Goal: Task Accomplishment & Management: Manage account settings

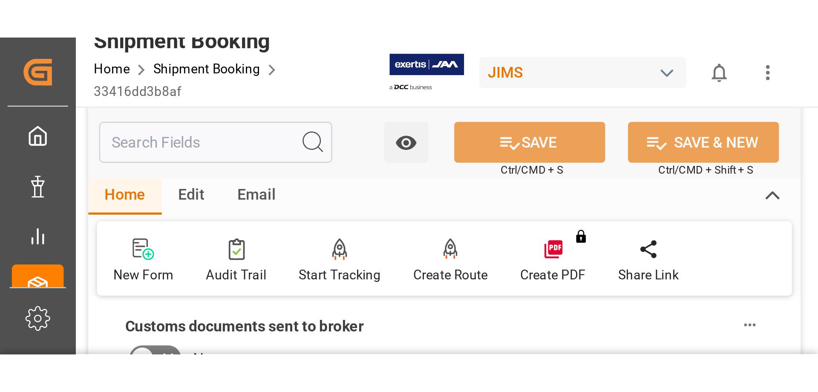
scroll to position [426, 0]
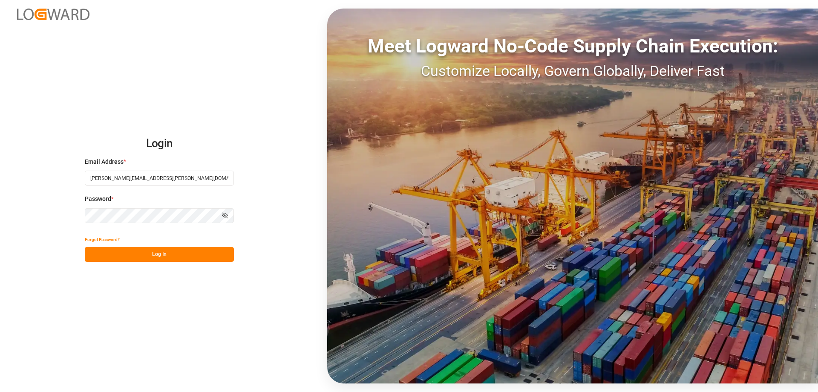
click at [173, 257] on button "Log In" at bounding box center [159, 254] width 149 height 15
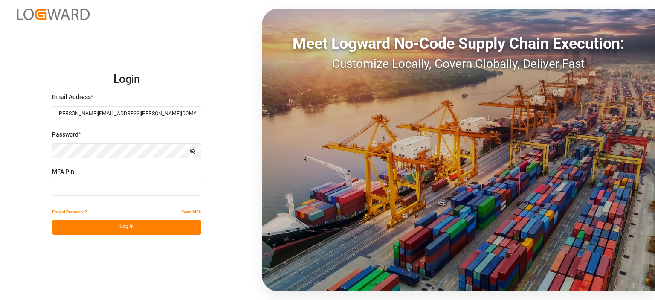
click at [77, 189] on input at bounding box center [126, 188] width 149 height 15
type input "456787"
click at [89, 224] on button "Log In" at bounding box center [126, 226] width 149 height 15
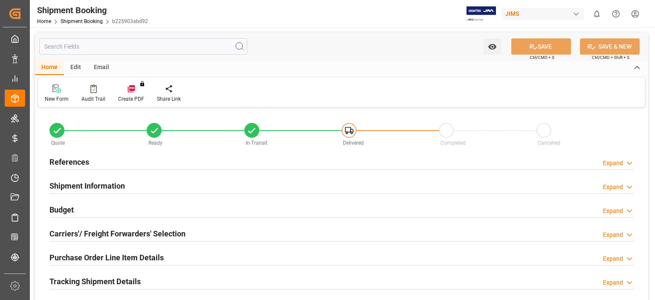
type input "0"
type input "28-08-2025"
click at [61, 166] on h2 "References" at bounding box center [69, 162] width 40 height 12
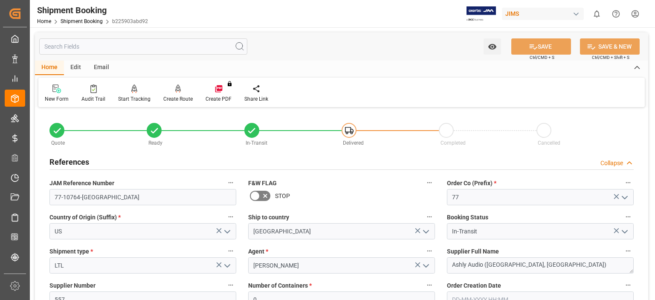
click at [61, 164] on h2 "References" at bounding box center [69, 162] width 40 height 12
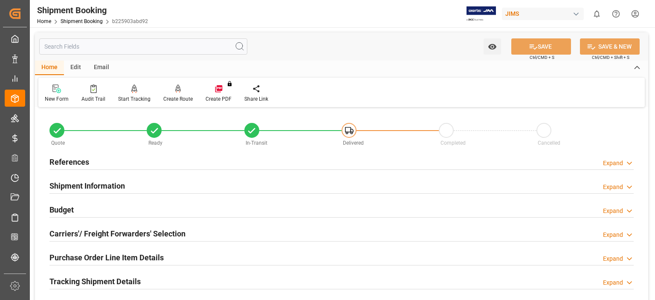
click at [85, 18] on div "Home Shipment Booking b225903abd92" at bounding box center [92, 21] width 111 height 9
click at [83, 23] on link "Shipment Booking" at bounding box center [82, 21] width 42 height 6
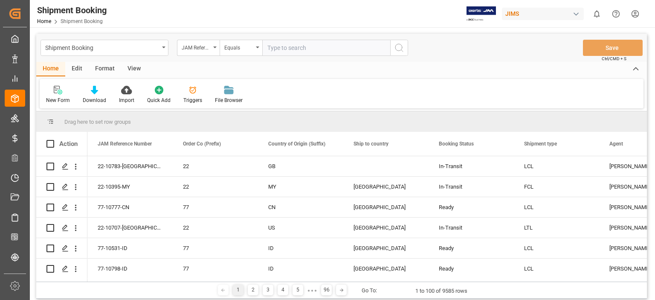
click at [275, 47] on input "text" at bounding box center [326, 48] width 128 height 16
type input "77-10715-US"
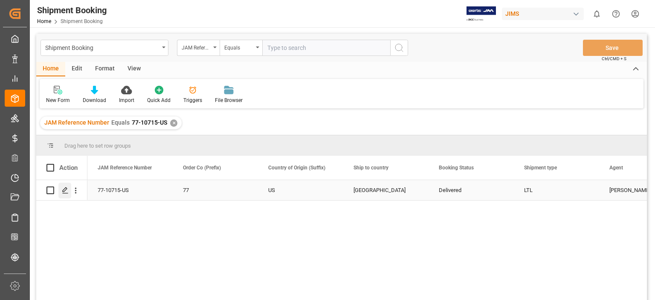
click at [64, 191] on icon "Press SPACE to select this row." at bounding box center [65, 190] width 7 height 7
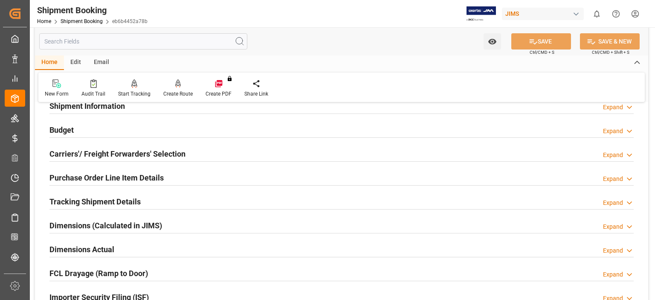
scroll to position [213, 0]
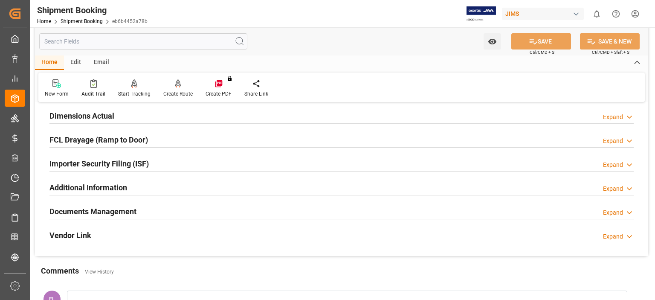
click at [85, 211] on h2 "Documents Management" at bounding box center [92, 211] width 87 height 12
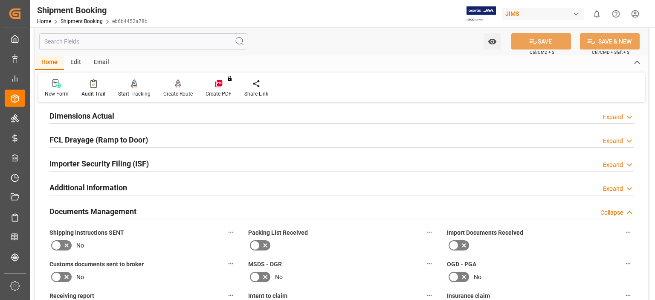
scroll to position [426, 0]
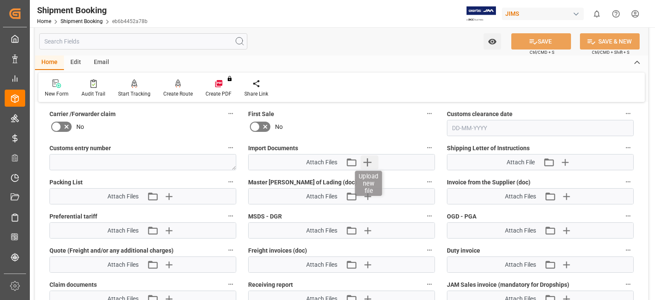
click at [365, 161] on icon "button" at bounding box center [368, 162] width 14 height 14
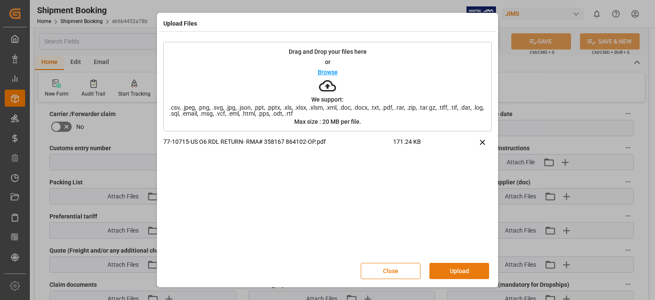
click at [456, 272] on button "Upload" at bounding box center [459, 271] width 60 height 16
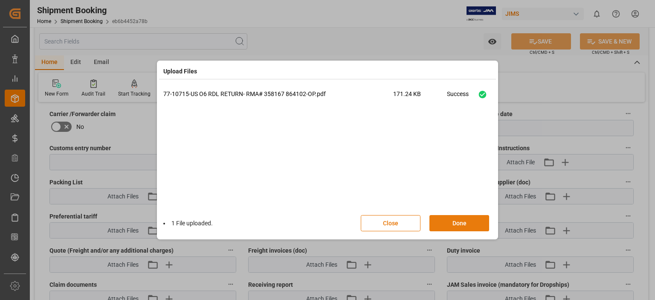
click at [447, 225] on button "Done" at bounding box center [459, 223] width 60 height 16
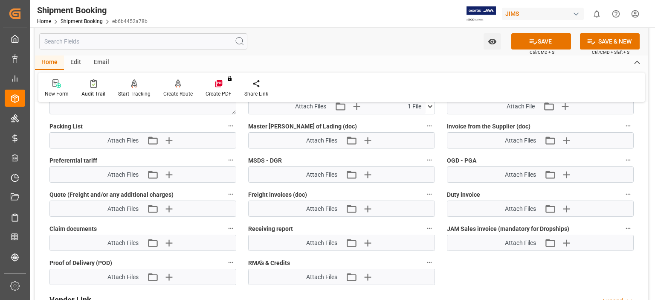
scroll to position [497, 0]
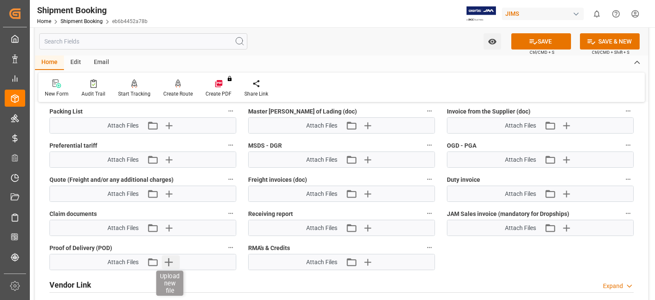
click at [169, 258] on icon "button" at bounding box center [169, 262] width 8 height 8
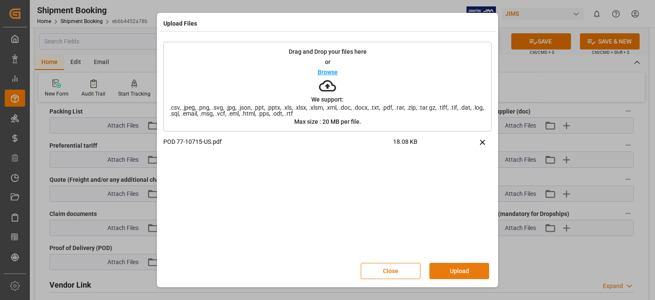
click at [450, 268] on button "Upload" at bounding box center [459, 271] width 60 height 16
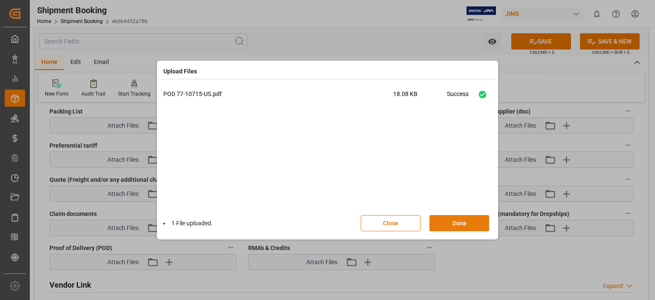
click at [450, 224] on button "Done" at bounding box center [459, 223] width 60 height 16
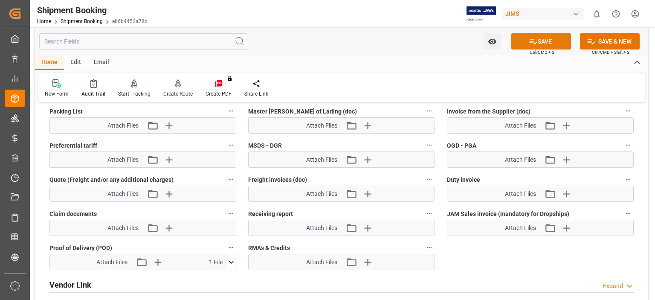
click at [541, 39] on button "SAVE" at bounding box center [541, 41] width 60 height 16
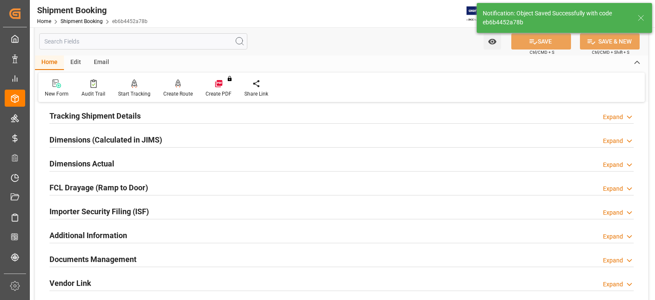
scroll to position [95, 0]
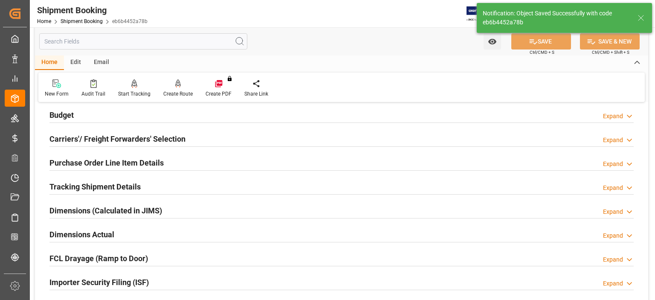
click at [88, 185] on h2 "Tracking Shipment Details" at bounding box center [94, 187] width 91 height 12
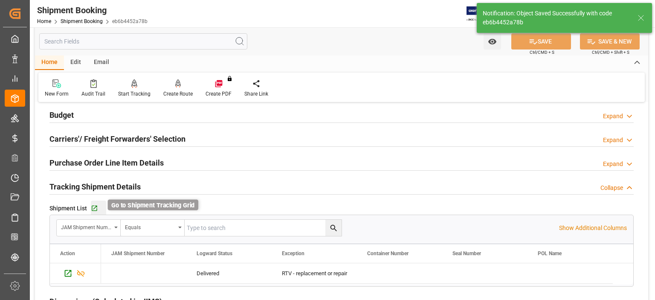
click at [94, 208] on icon "button" at bounding box center [95, 208] width 6 height 6
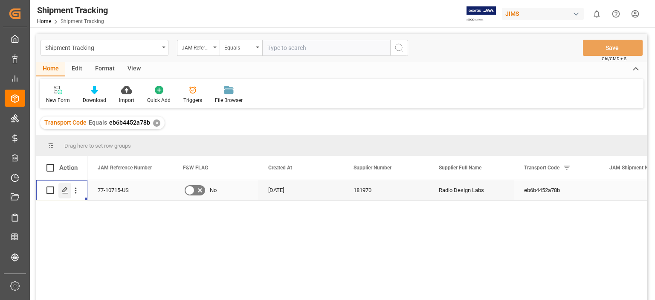
click at [66, 194] on div "Press SPACE to select this row." at bounding box center [64, 190] width 13 height 16
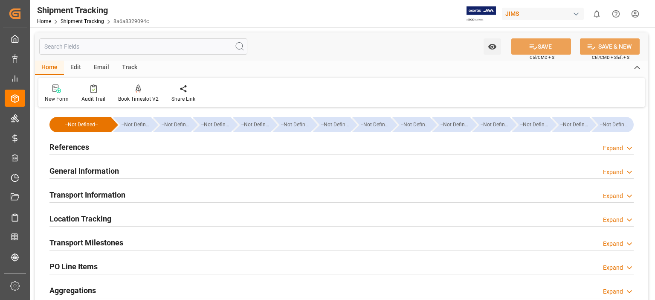
type input "[DATE] 00:00"
type input "[DATE]"
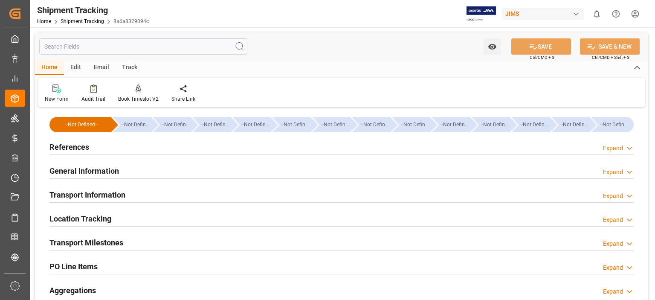
type input "[DATE]"
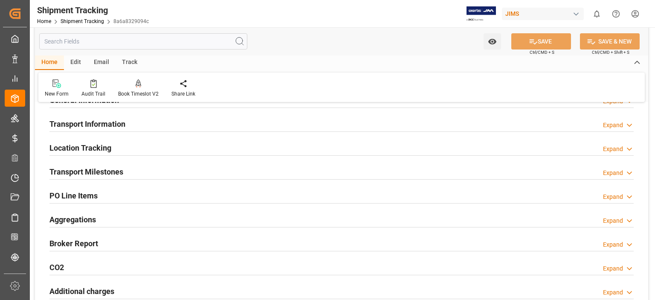
click at [94, 173] on h2 "Transport Milestones" at bounding box center [86, 172] width 74 height 12
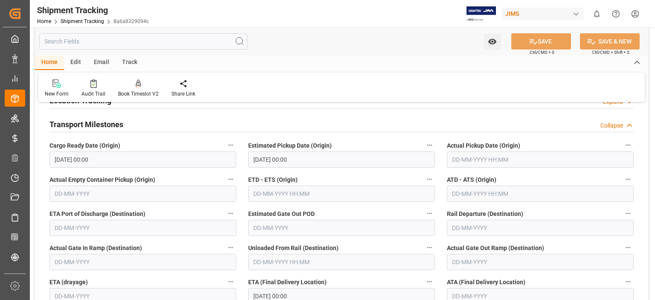
scroll to position [142, 0]
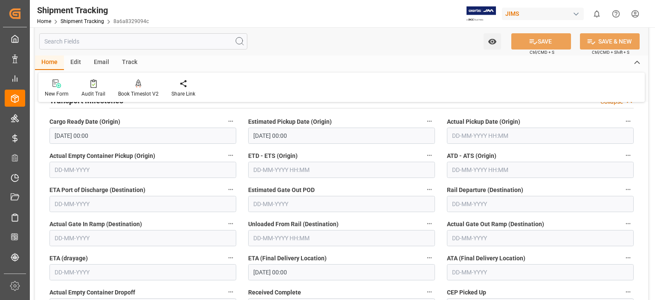
click at [460, 134] on input "text" at bounding box center [540, 135] width 187 height 16
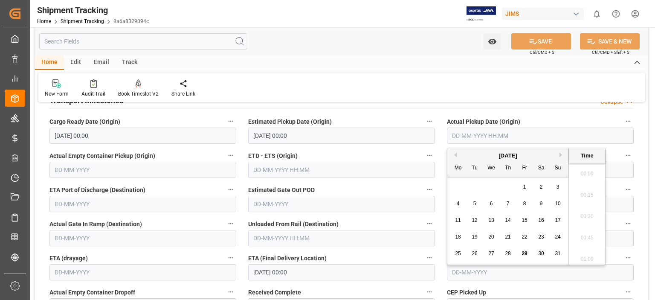
scroll to position [898, 0]
click at [459, 254] on span "25" at bounding box center [458, 253] width 6 height 6
type input "[DATE] 00:00"
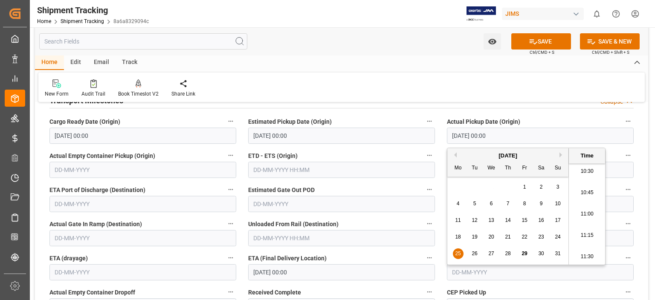
click at [392, 87] on div "New Form Audit Trail Book Timeslot V2 Book a Timeslot for the shipment Share Li…" at bounding box center [341, 86] width 606 height 29
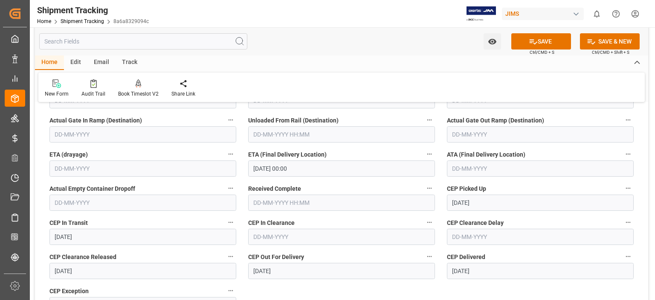
scroll to position [284, 0]
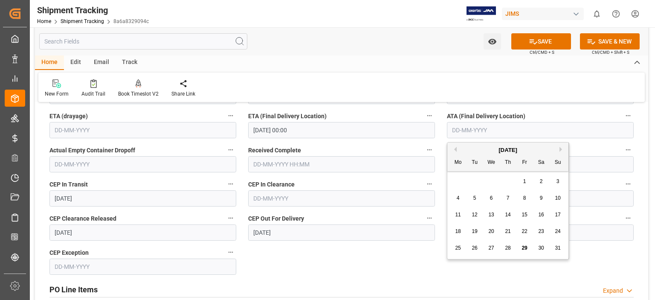
click at [457, 127] on input "text" at bounding box center [540, 130] width 187 height 16
click at [491, 247] on span "27" at bounding box center [491, 248] width 6 height 6
type input "[DATE]"
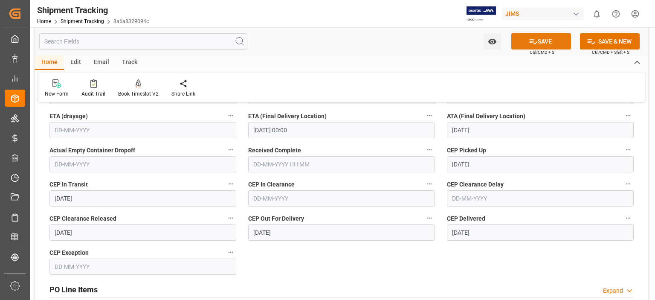
click at [536, 42] on button "SAVE" at bounding box center [541, 41] width 60 height 16
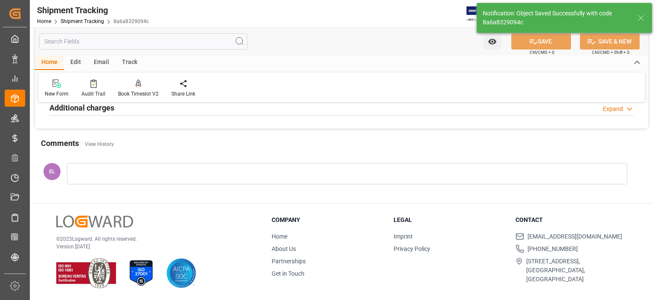
scroll to position [0, 0]
